Goal: Navigation & Orientation: Go to known website

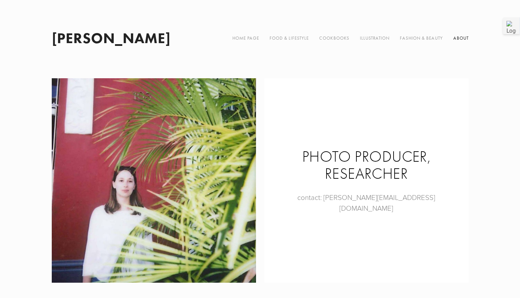
scroll to position [61, 0]
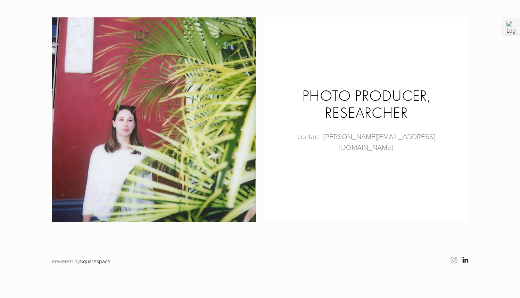
click at [467, 260] on use at bounding box center [466, 260] width 6 height 6
